Goal: Transaction & Acquisition: Purchase product/service

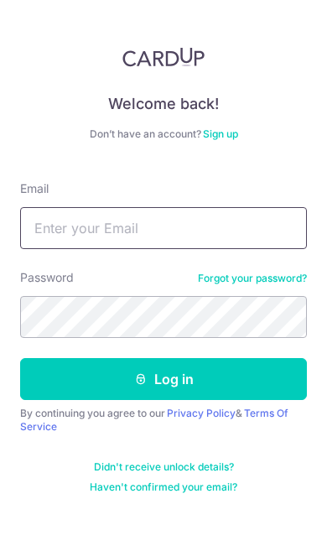
type input "Andyleemingjin@gmail.com"
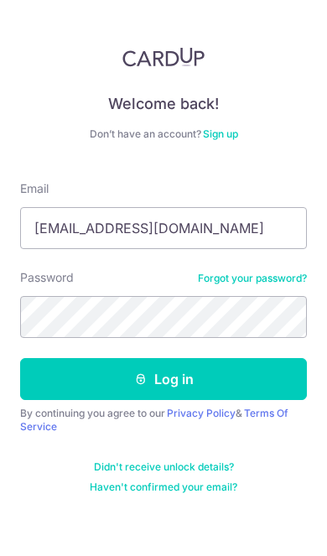
click at [163, 379] on button "Log in" at bounding box center [163, 379] width 287 height 42
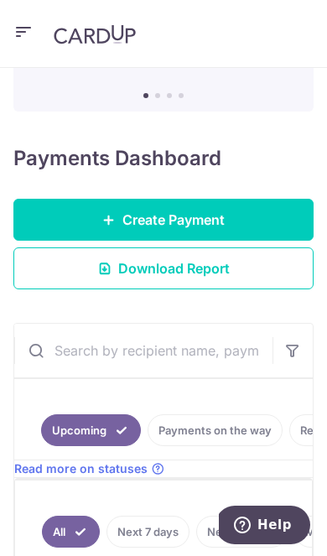
scroll to position [200, 0]
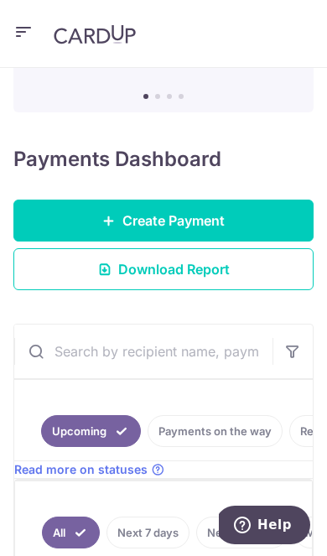
click at [265, 211] on link "Create Payment" at bounding box center [163, 221] width 300 height 42
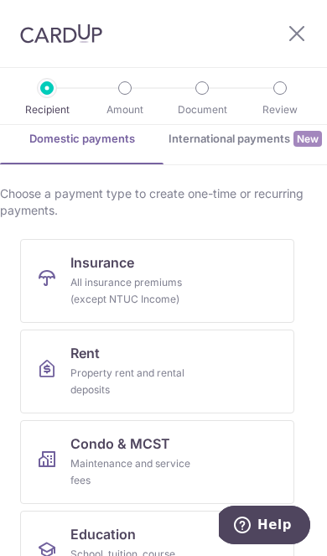
scroll to position [77, 0]
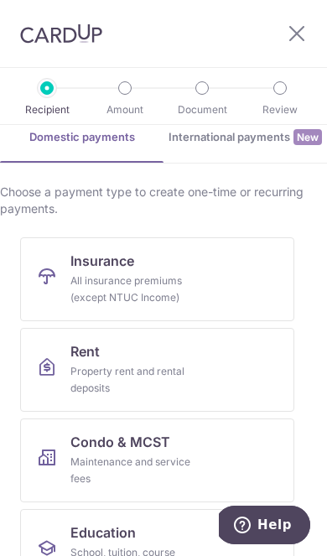
click at [243, 262] on link "Insurance All insurance premiums (except NTUC Income)" at bounding box center [157, 279] width 274 height 84
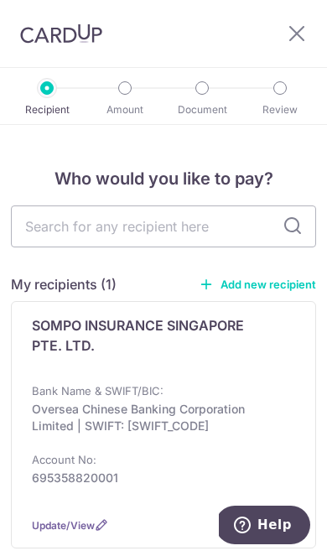
scroll to position [-1, 0]
click at [219, 233] on input "text" at bounding box center [163, 226] width 305 height 42
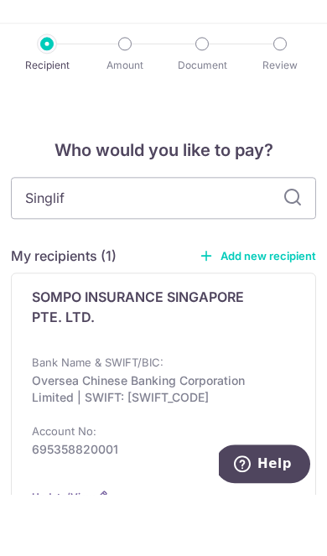
type input "Singlife"
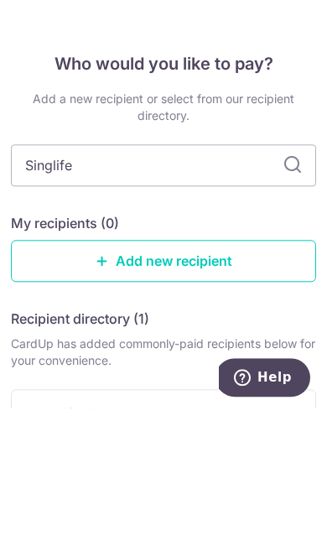
scroll to position [69, 0]
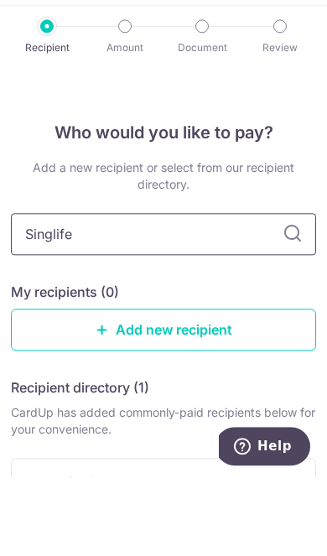
click at [291, 292] on input "Singlife" at bounding box center [163, 313] width 305 height 42
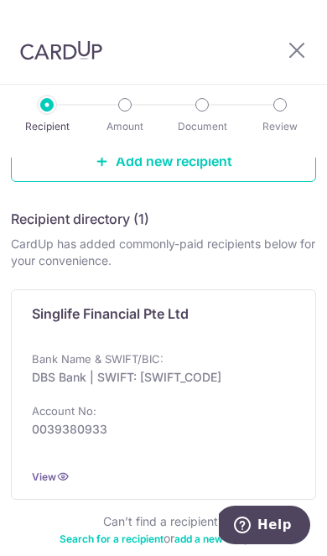
scroll to position [246, 0]
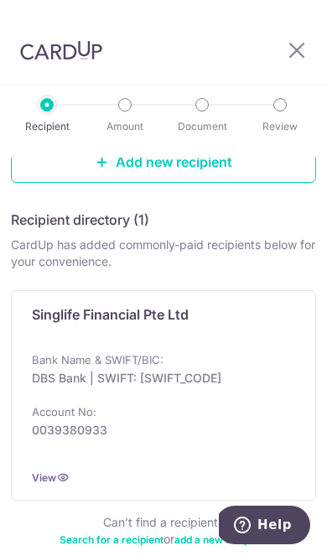
click at [267, 351] on div "Bank Name & SWIFT/BIC: DBS Bank | SWIFT: DBSSSGSGXXX Account No: 0039380933" at bounding box center [163, 403] width 263 height 104
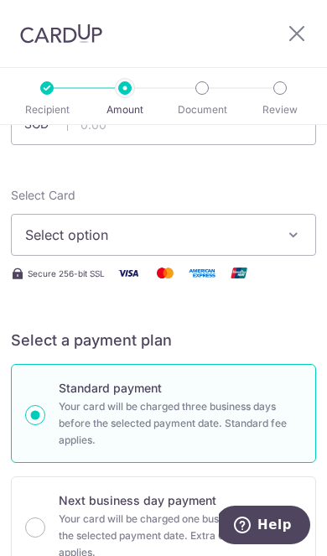
scroll to position [31, 0]
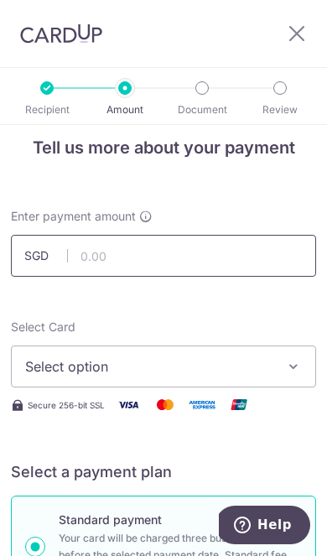
click at [224, 248] on input "text" at bounding box center [163, 256] width 305 height 42
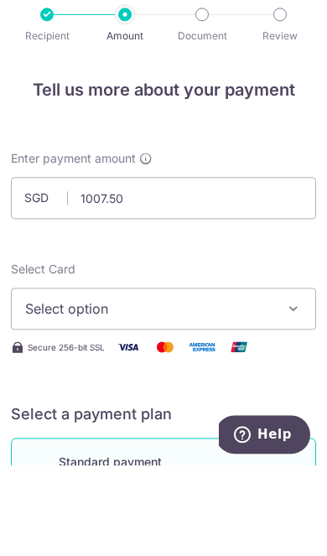
type input "1,007.50"
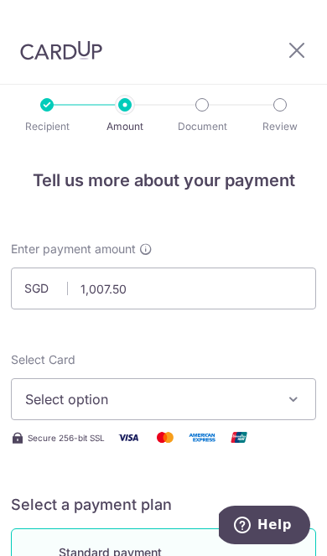
click at [287, 391] on icon "button" at bounding box center [293, 399] width 17 height 17
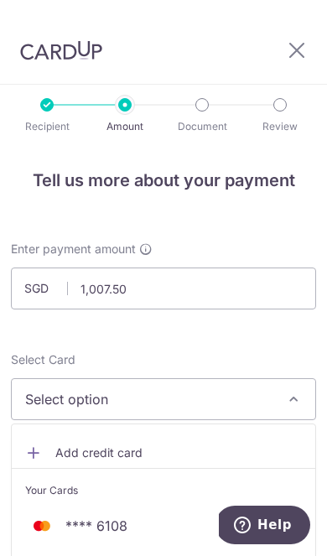
click at [184, 516] on span "**** 6108" at bounding box center [163, 526] width 277 height 20
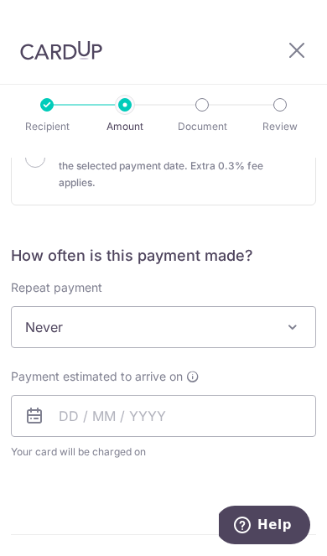
scroll to position [565, 0]
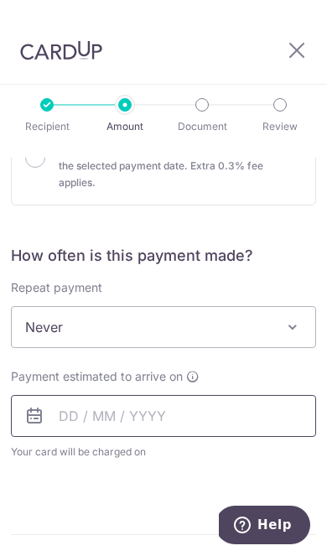
click at [243, 395] on input "text" at bounding box center [163, 416] width 305 height 42
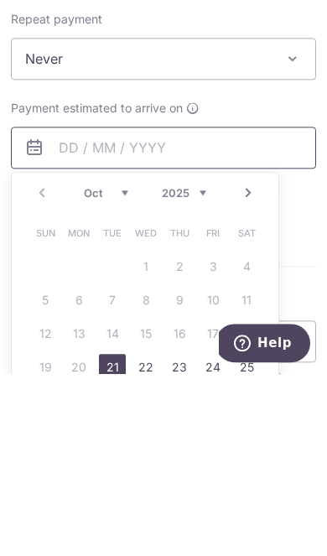
scroll to position [675, 0]
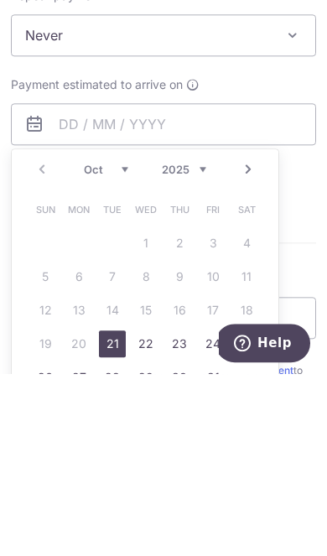
click at [113, 512] on link "21" at bounding box center [112, 525] width 27 height 27
type input "[DATE]"
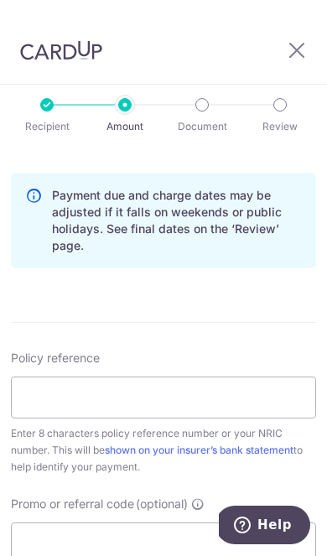
scroll to position [884, 0]
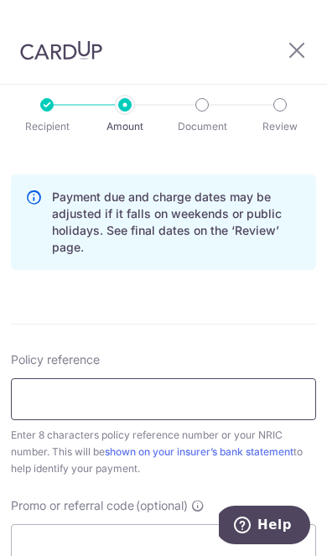
click at [42, 378] on input "Policy reference" at bounding box center [163, 399] width 305 height 42
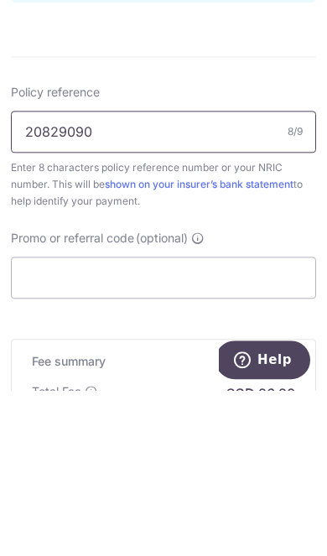
scroll to position [996, 0]
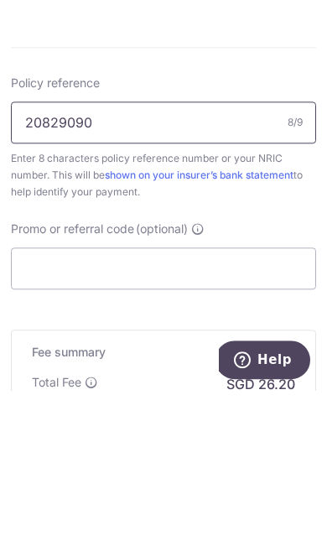
type input "20829090"
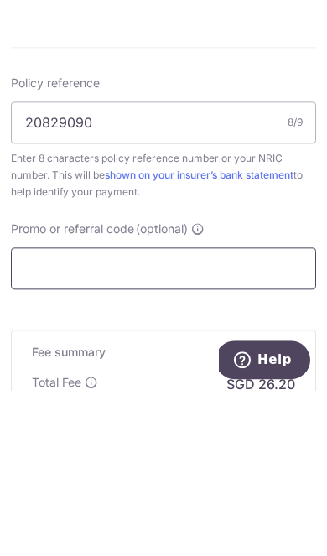
click at [50, 412] on input "Promo or referral code (optional)" at bounding box center [163, 433] width 305 height 42
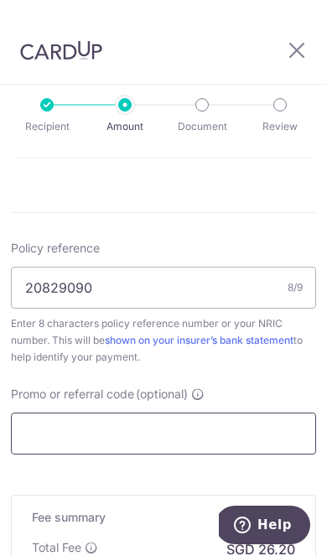
click at [227, 412] on input "Promo or referral code (optional)" at bounding box center [163, 433] width 305 height 42
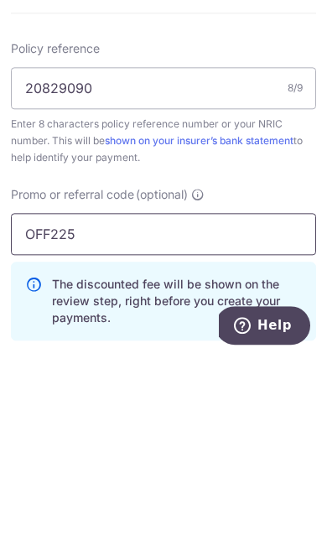
type input "OFF225"
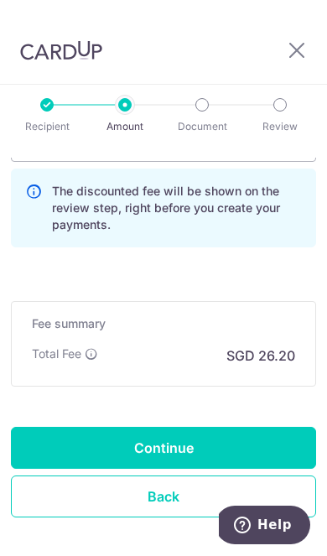
scroll to position [1287, 0]
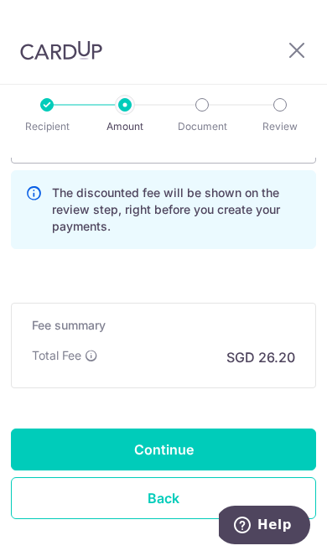
click at [267, 428] on input "Continue" at bounding box center [163, 449] width 305 height 42
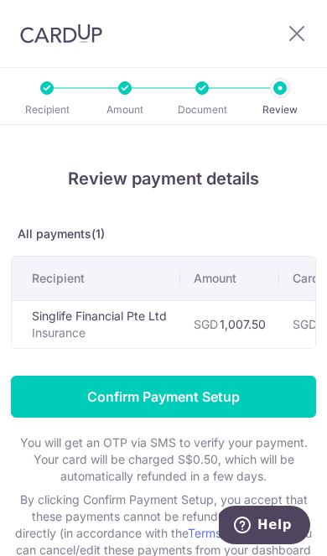
click at [257, 403] on input "Confirm Payment Setup" at bounding box center [163, 397] width 305 height 42
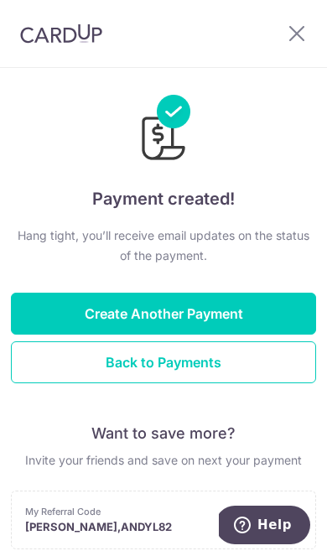
click at [106, 366] on button "Back to Payments" at bounding box center [163, 362] width 305 height 42
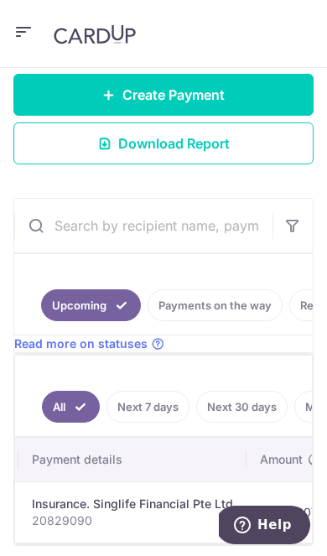
scroll to position [0, 334]
click at [277, 523] on span "Help" at bounding box center [274, 524] width 34 height 15
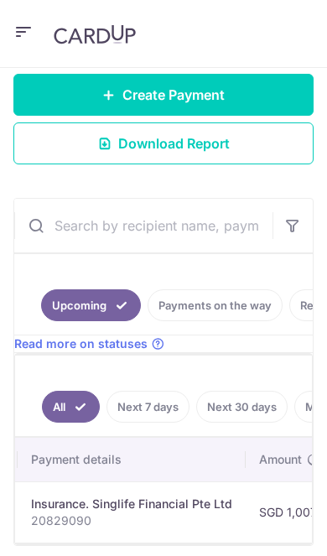
scroll to position [0, 0]
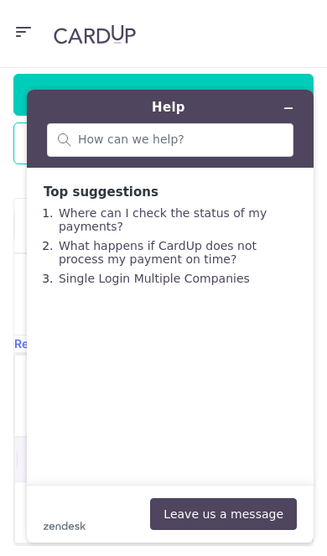
click at [298, 102] on button "Minimise widget" at bounding box center [288, 107] width 27 height 23
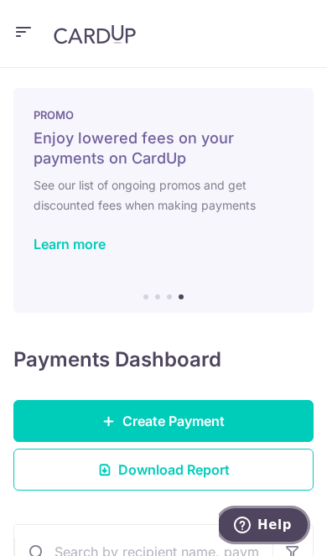
scroll to position [-3, 0]
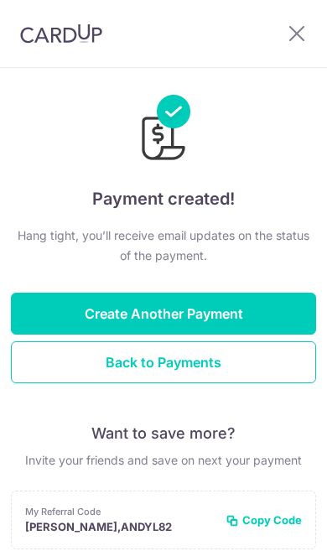
click at [306, 20] on div at bounding box center [303, 33] width 47 height 67
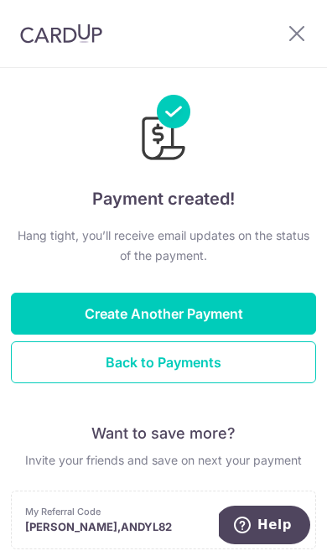
click at [293, 31] on icon at bounding box center [297, 33] width 20 height 21
click at [293, 40] on icon at bounding box center [297, 33] width 20 height 21
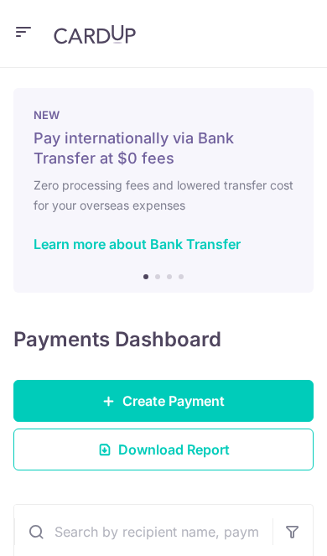
click at [23, 33] on icon "button" at bounding box center [23, 32] width 20 height 21
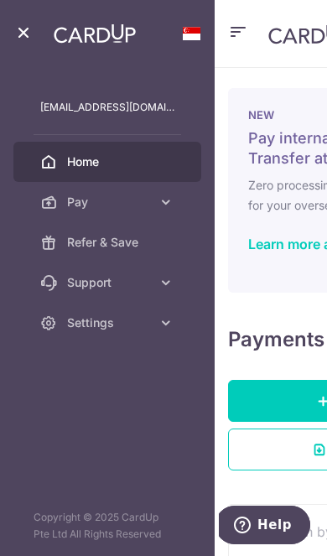
click at [170, 321] on icon at bounding box center [166, 322] width 17 height 17
click at [80, 411] on span "Logout" at bounding box center [120, 403] width 107 height 17
